Goal: Communication & Community: Answer question/provide support

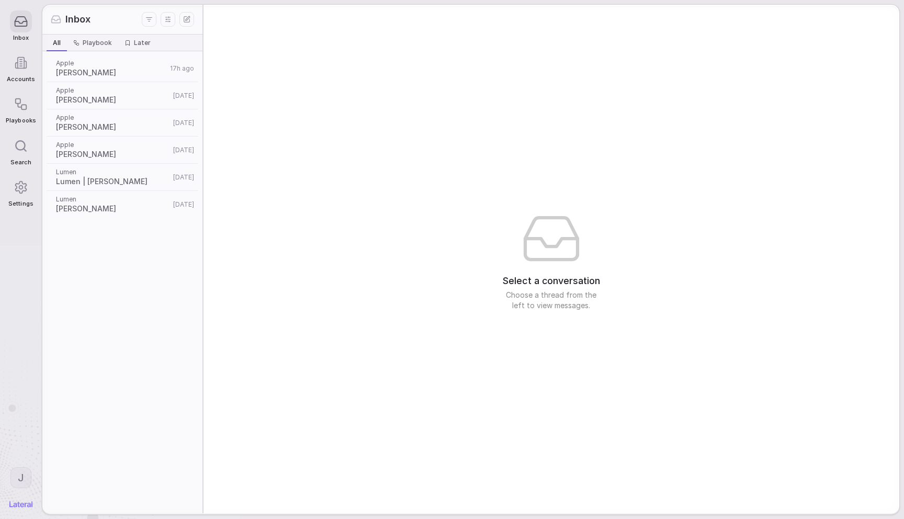
click at [366, 265] on div "Select a conversation Choose a thread from the left to view messages." at bounding box center [552, 259] width 696 height 509
click at [114, 342] on div "Apple [PERSON_NAME] 17h ago Apple [PERSON_NAME] [DATE] Apple [PERSON_NAME] [DAT…" at bounding box center [122, 282] width 160 height 462
click at [29, 482] on html "Inbox Accounts Playbooks Search Settings J Inbox All All Playbook Playbook Late…" at bounding box center [452, 259] width 904 height 519
click at [122, 364] on html "Inbox Accounts Playbooks Search Settings J Inbox All All Playbook Playbook Late…" at bounding box center [452, 259] width 904 height 519
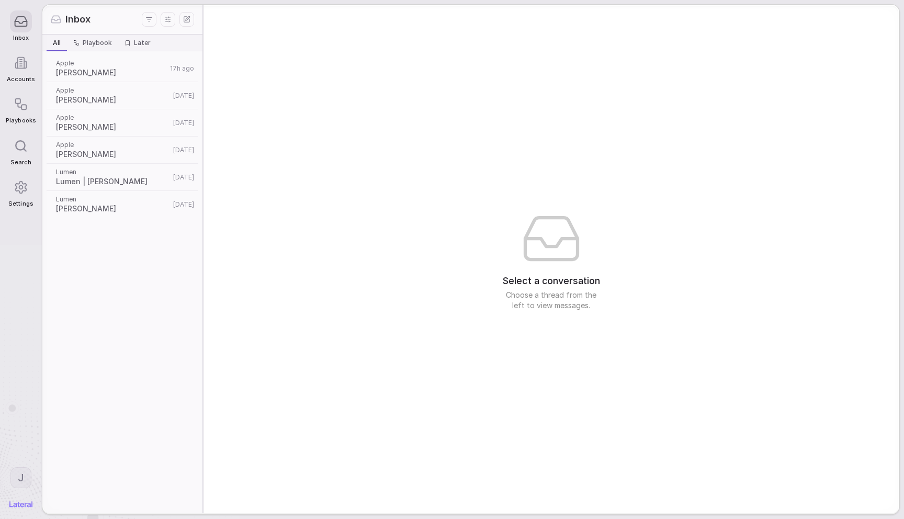
click at [173, 342] on div "Apple [PERSON_NAME] 17h ago Apple [PERSON_NAME] [DATE] Apple [PERSON_NAME] [DAT…" at bounding box center [122, 282] width 160 height 462
click at [22, 478] on html "Inbox Accounts Playbooks Search Settings J Inbox All All Playbook Playbook Late…" at bounding box center [452, 259] width 904 height 519
click at [36, 453] on div "Log out" at bounding box center [60, 450] width 103 height 17
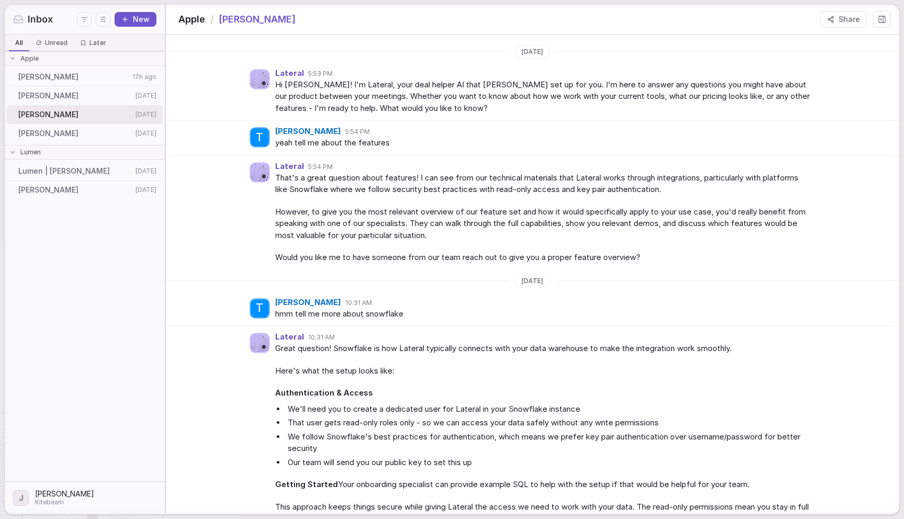
click at [219, 195] on div "Lateral 5:54 PM That's a great question about features! I can see from our tech…" at bounding box center [533, 213] width 734 height 114
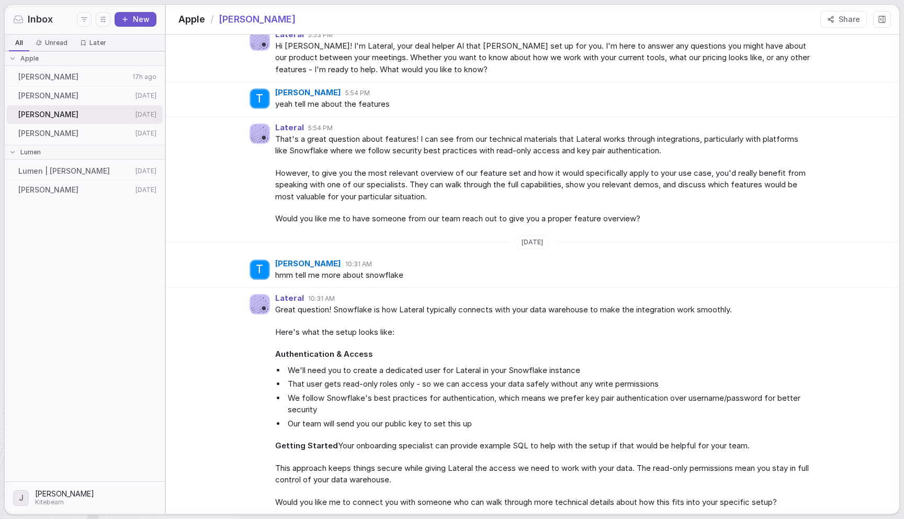
scroll to position [49, 0]
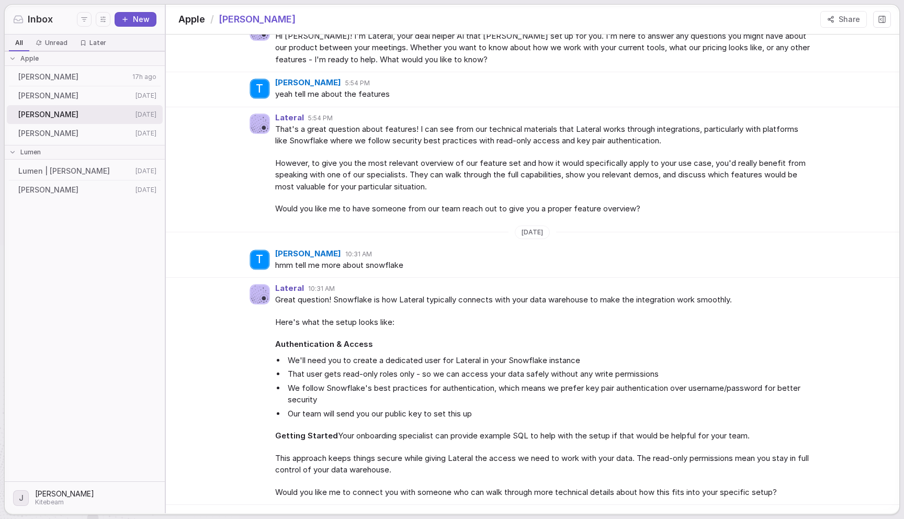
click at [755, 172] on span "However, to give you the most relevant overview of our feature set and how it w…" at bounding box center [543, 176] width 536 height 36
click at [882, 23] on icon at bounding box center [882, 19] width 8 height 8
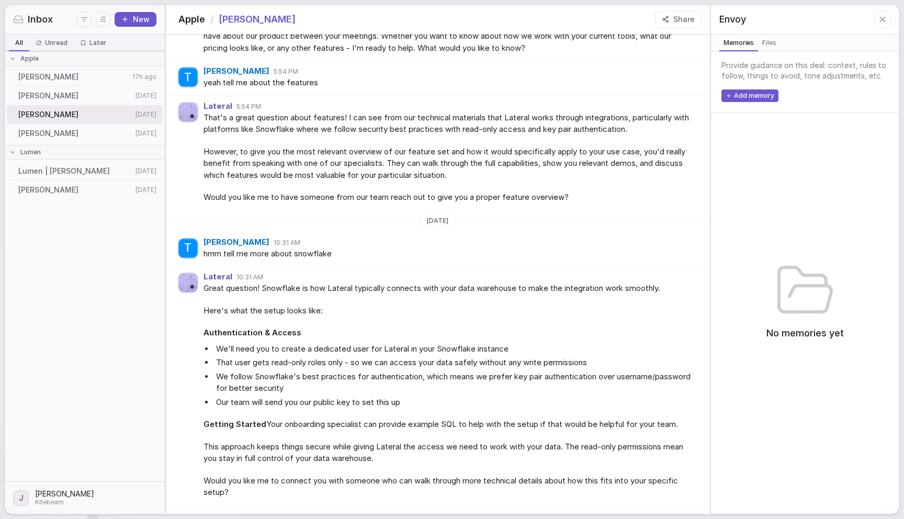
scroll to position [60, 0]
click at [883, 15] on icon at bounding box center [882, 19] width 9 height 9
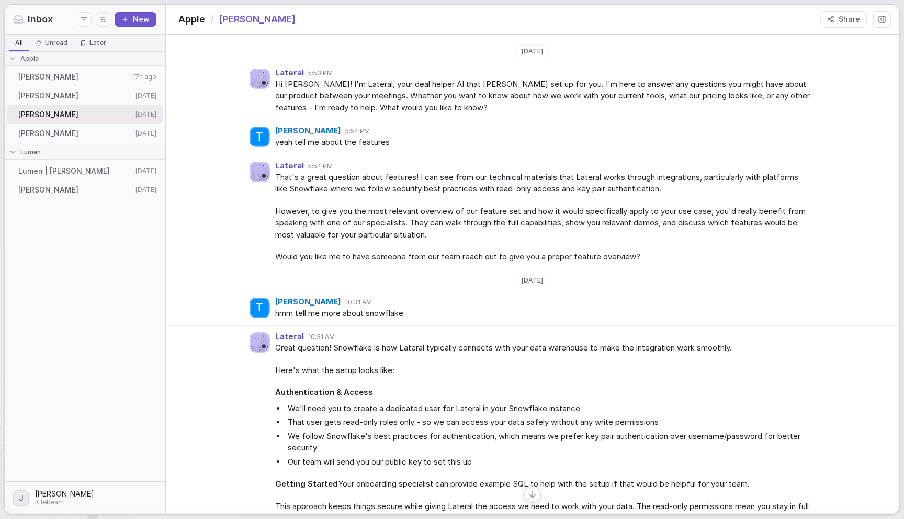
scroll to position [49, 0]
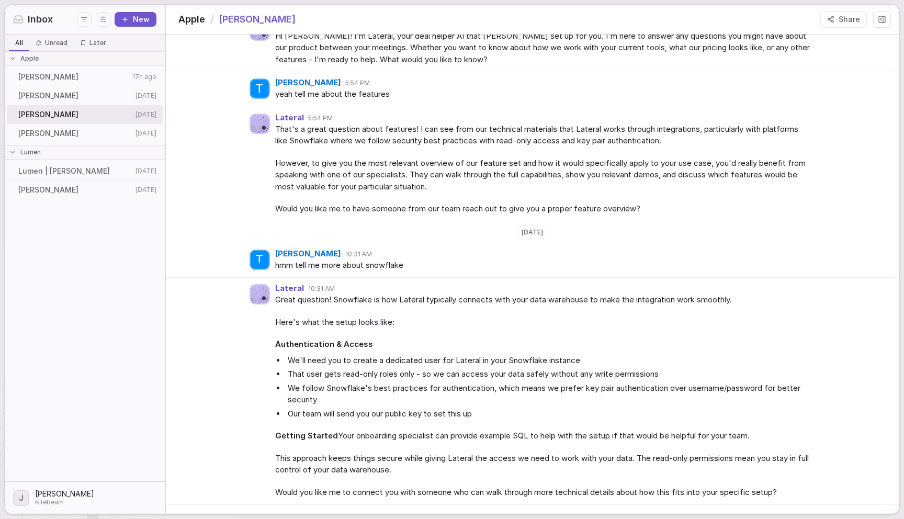
click at [572, 292] on div "Lateral 10:31 AM" at bounding box center [543, 288] width 536 height 9
